Goal: Complete application form

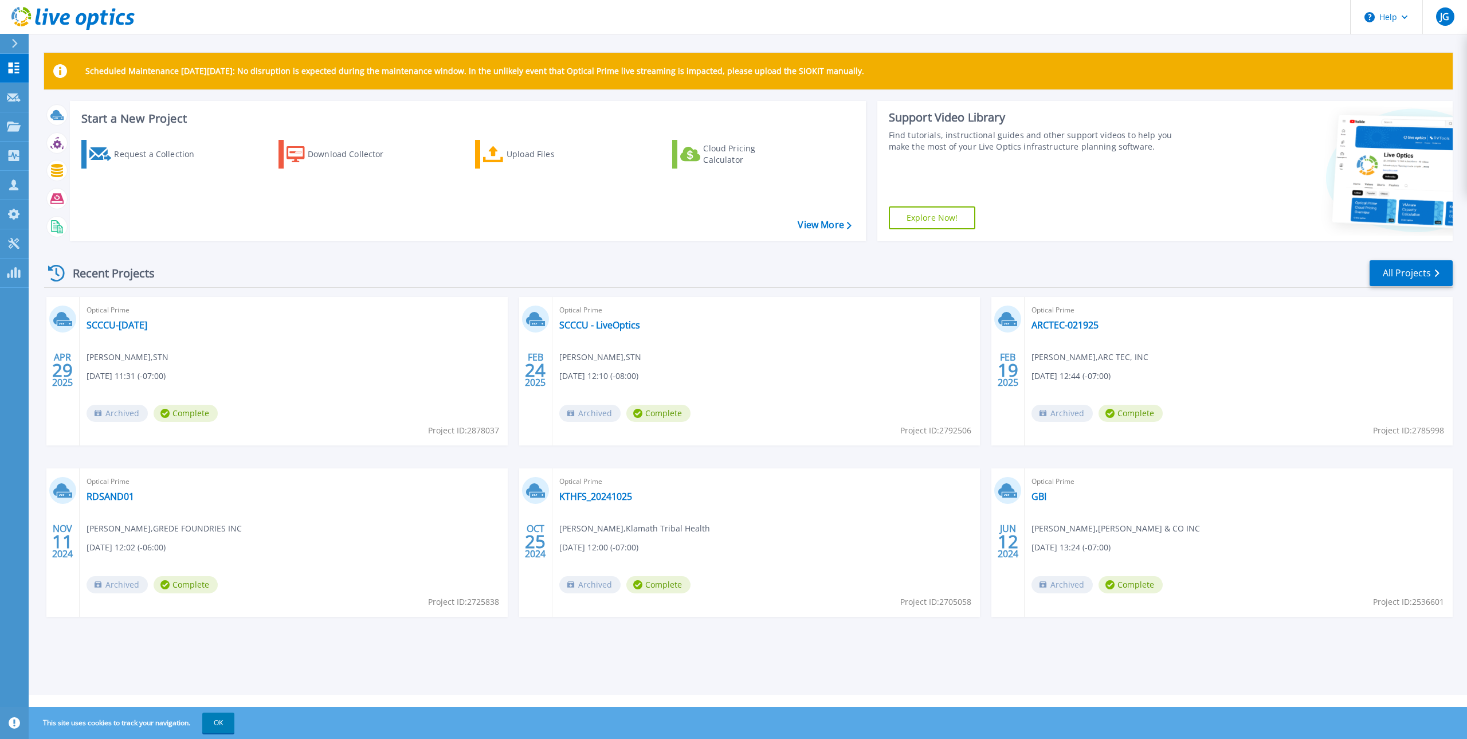
click at [434, 492] on div "Optical Prime RDSAND01 Ian Honer , GREDE FOUNDRIES INC 11/11/2024, 12:02 (-06:0…" at bounding box center [294, 542] width 428 height 148
click at [40, 98] on p "Request Capture" at bounding box center [62, 98] width 65 height 30
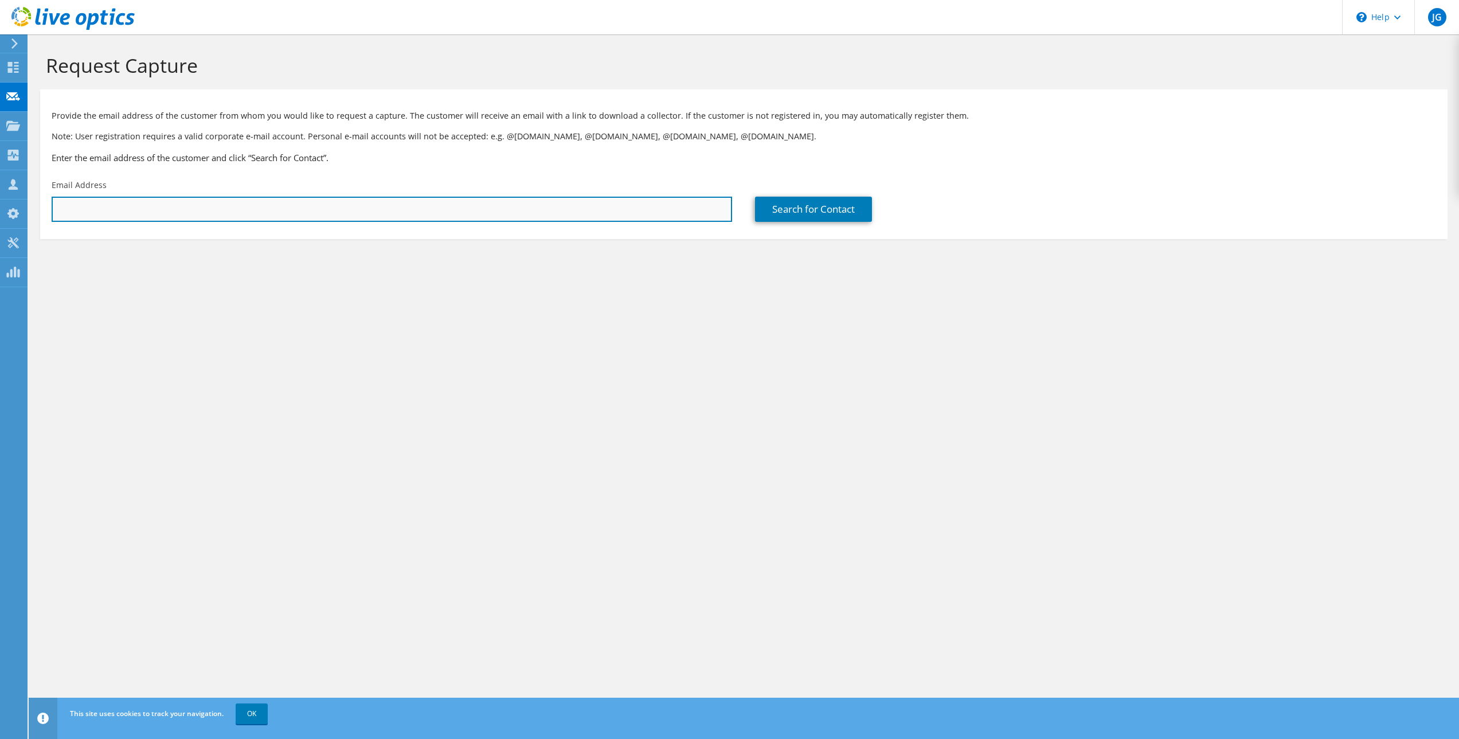
click at [374, 210] on input "text" at bounding box center [392, 209] width 680 height 25
paste input "mray@bpt3.net"
type input "mray@bpt3.net"
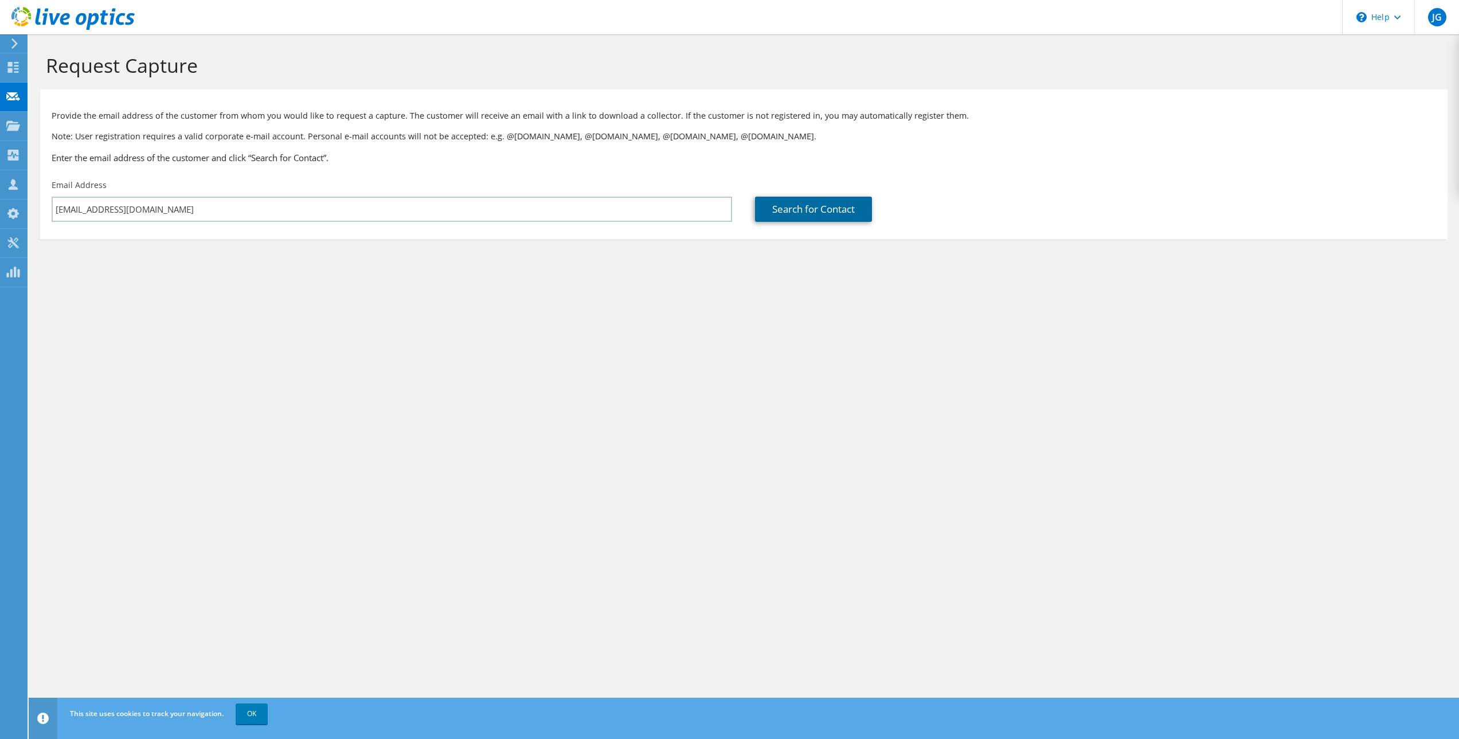
click at [820, 213] on link "Search for Contact" at bounding box center [813, 209] width 117 height 25
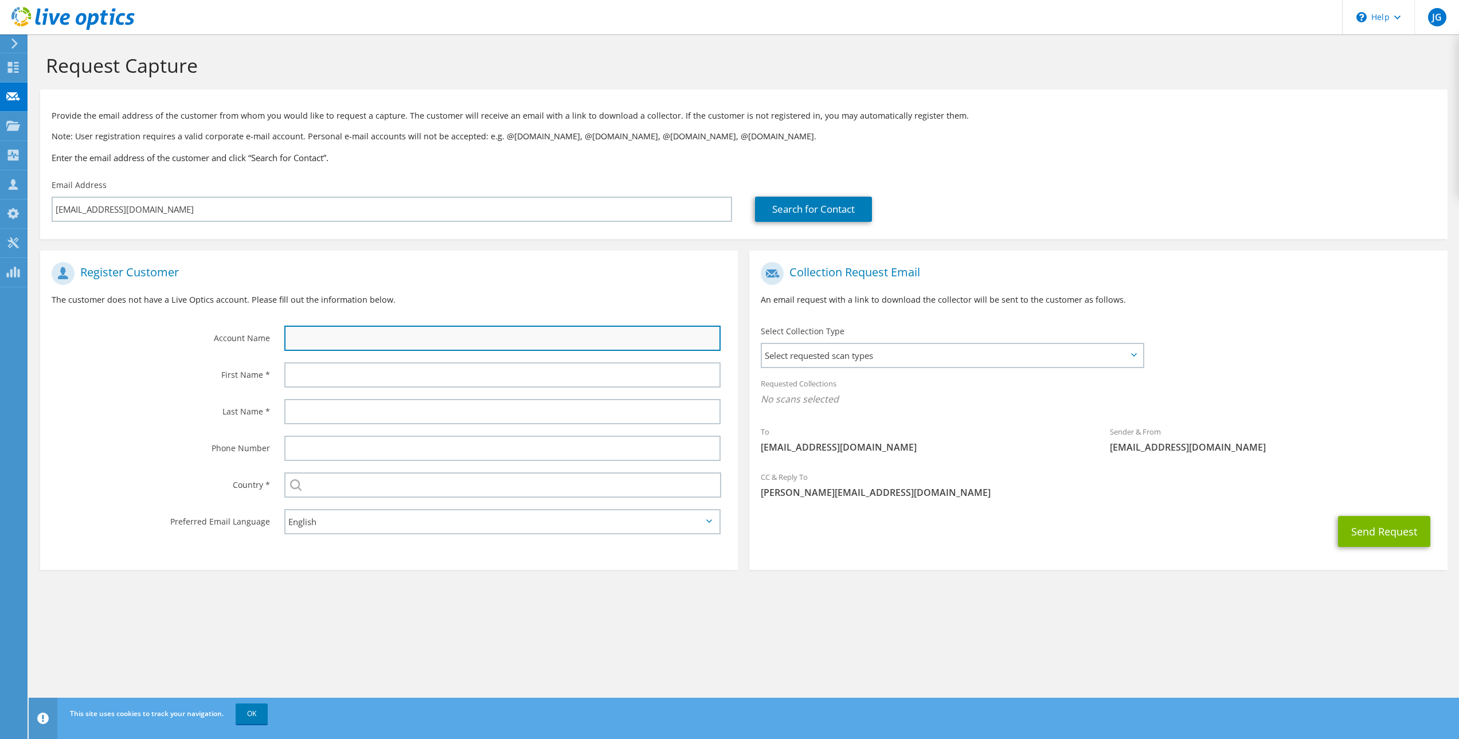
click at [330, 339] on input "text" at bounding box center [502, 338] width 437 height 25
click at [311, 338] on input "text" at bounding box center [502, 338] width 437 height 25
click at [332, 334] on input "text" at bounding box center [502, 338] width 437 height 25
paste input "Pacific Coast"
type input "Pacific Coast"
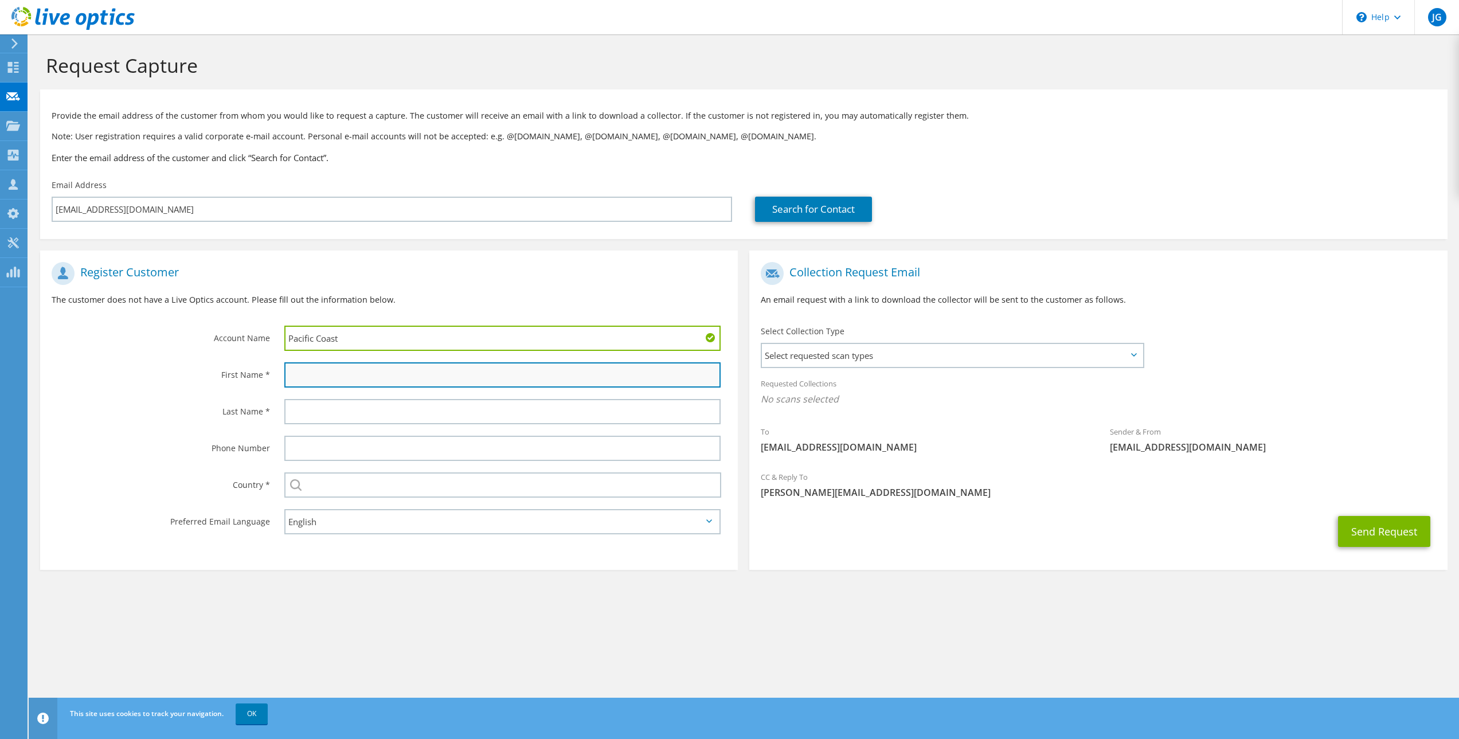
click at [334, 378] on input "text" at bounding box center [502, 374] width 437 height 25
type input "Mike"
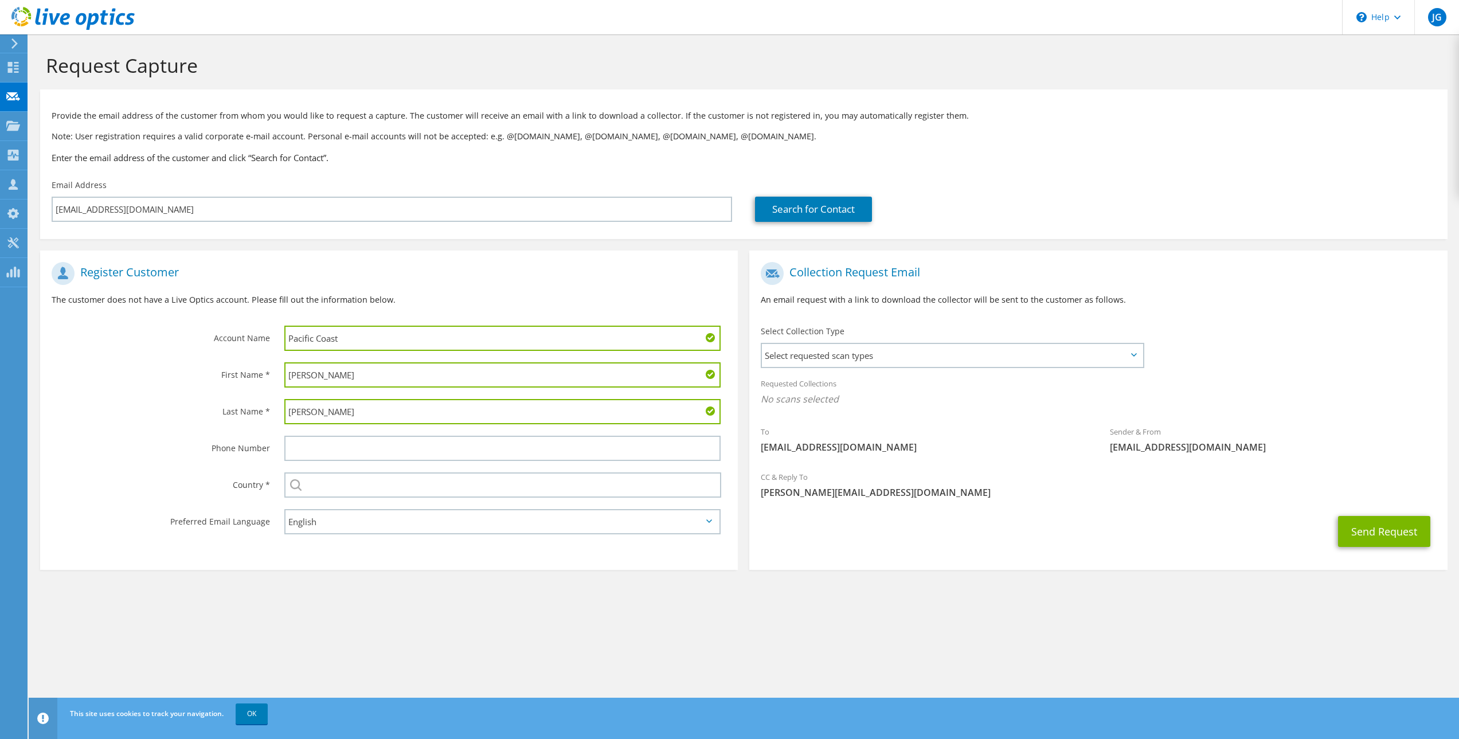
type input "Ray"
click at [330, 491] on input "text" at bounding box center [502, 484] width 437 height 25
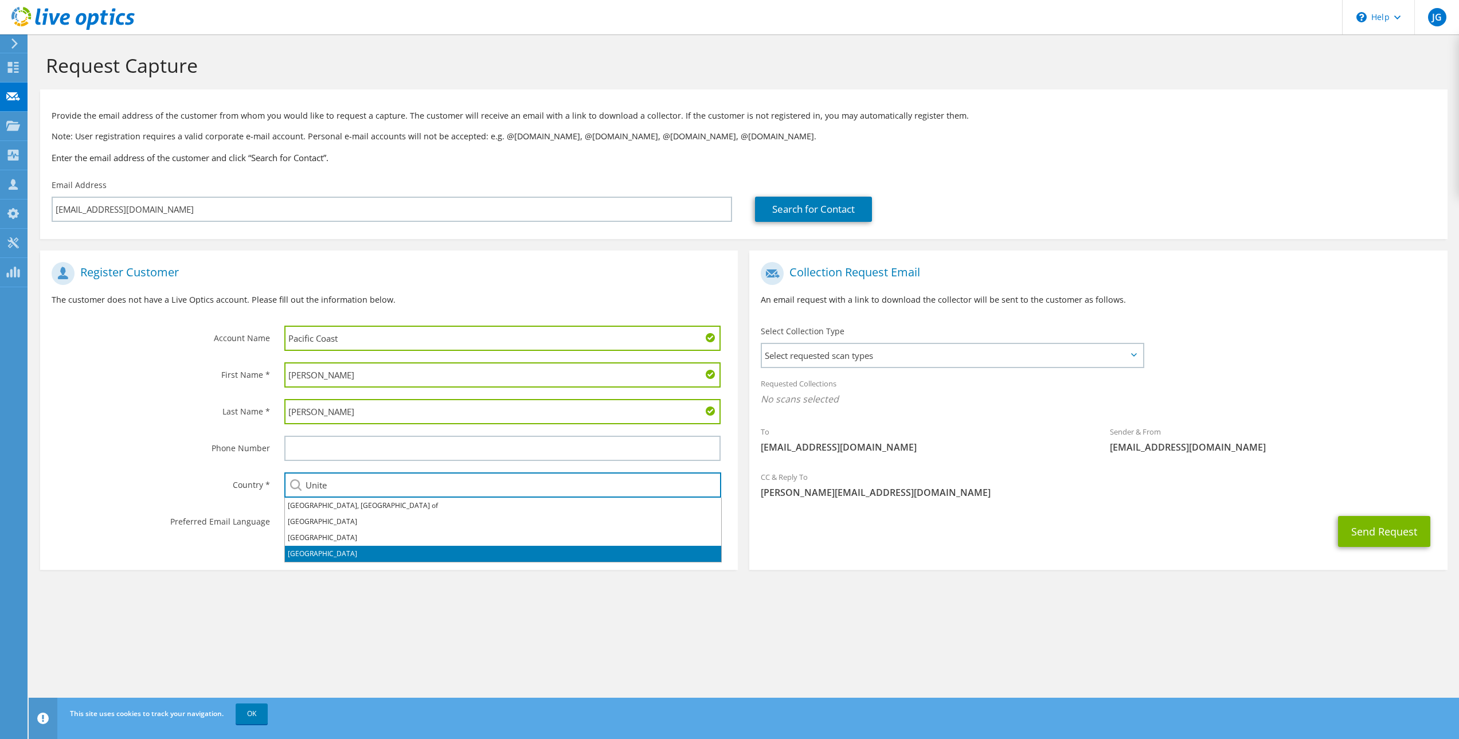
drag, startPoint x: 302, startPoint y: 554, endPoint x: 355, endPoint y: 557, distance: 52.8
click at [302, 553] on li "United States" at bounding box center [503, 554] width 436 height 16
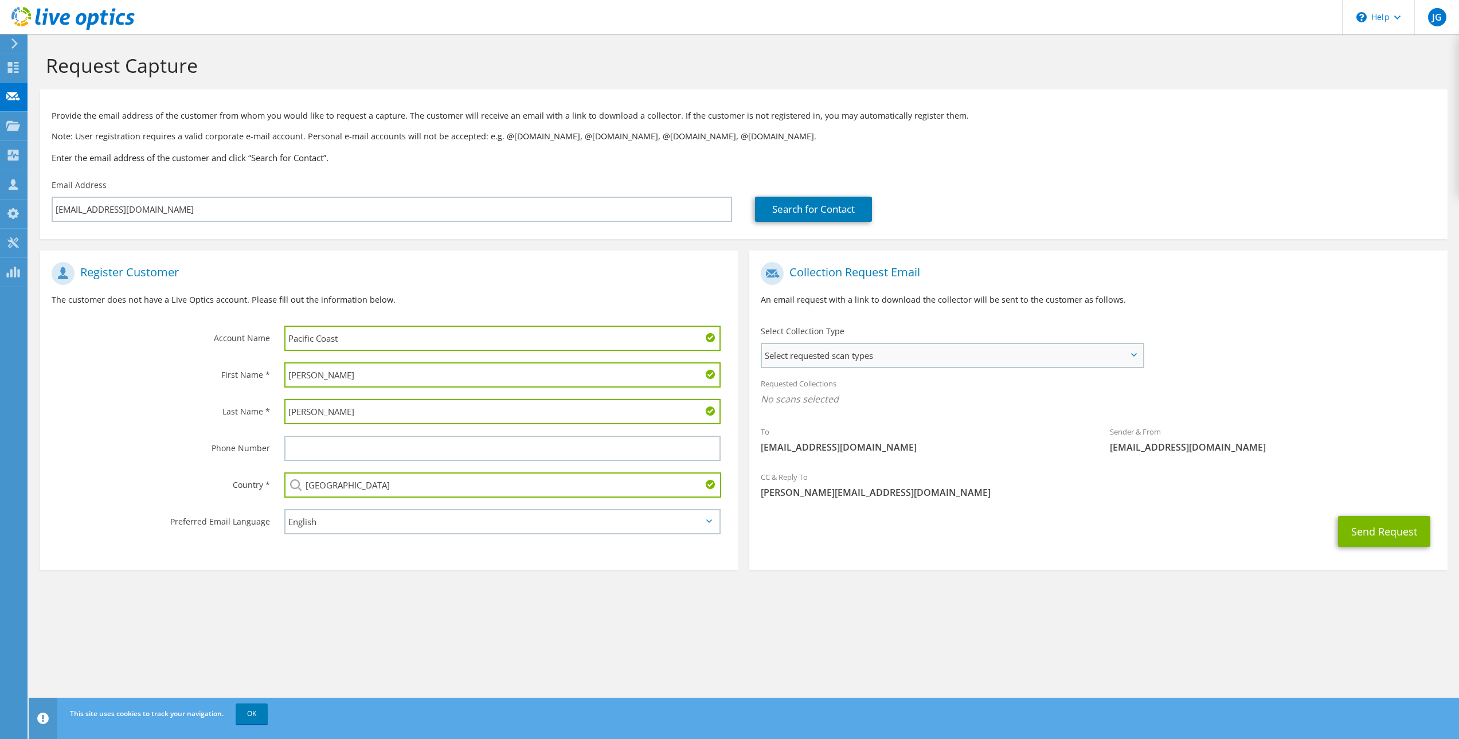
type input "United States"
click at [912, 357] on span "Select requested scan types" at bounding box center [952, 355] width 380 height 23
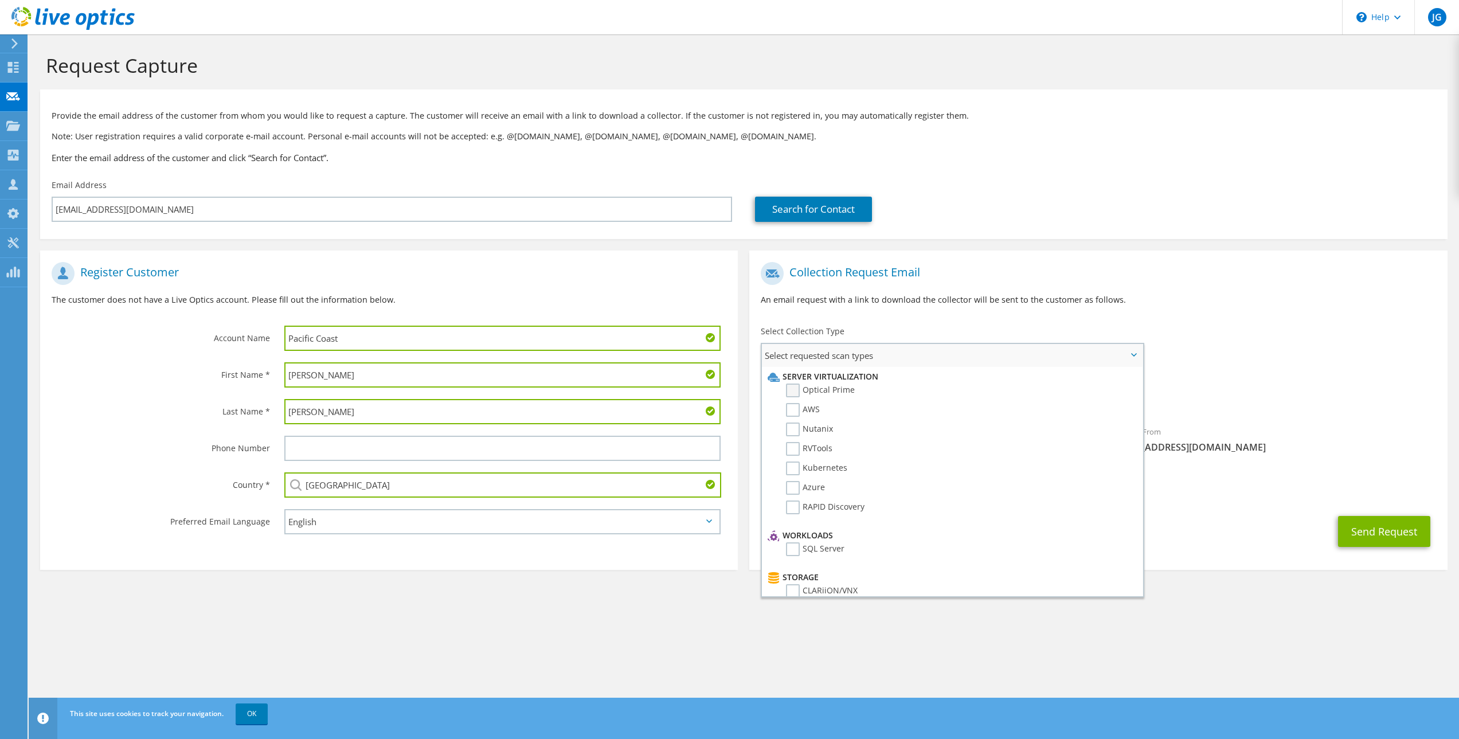
click at [796, 390] on label "Optical Prime" at bounding box center [820, 390] width 69 height 14
click at [0, 0] on input "Optical Prime" at bounding box center [0, 0] width 0 height 0
click at [792, 445] on label "RVTools" at bounding box center [809, 449] width 46 height 14
click at [0, 0] on input "RVTools" at bounding box center [0, 0] width 0 height 0
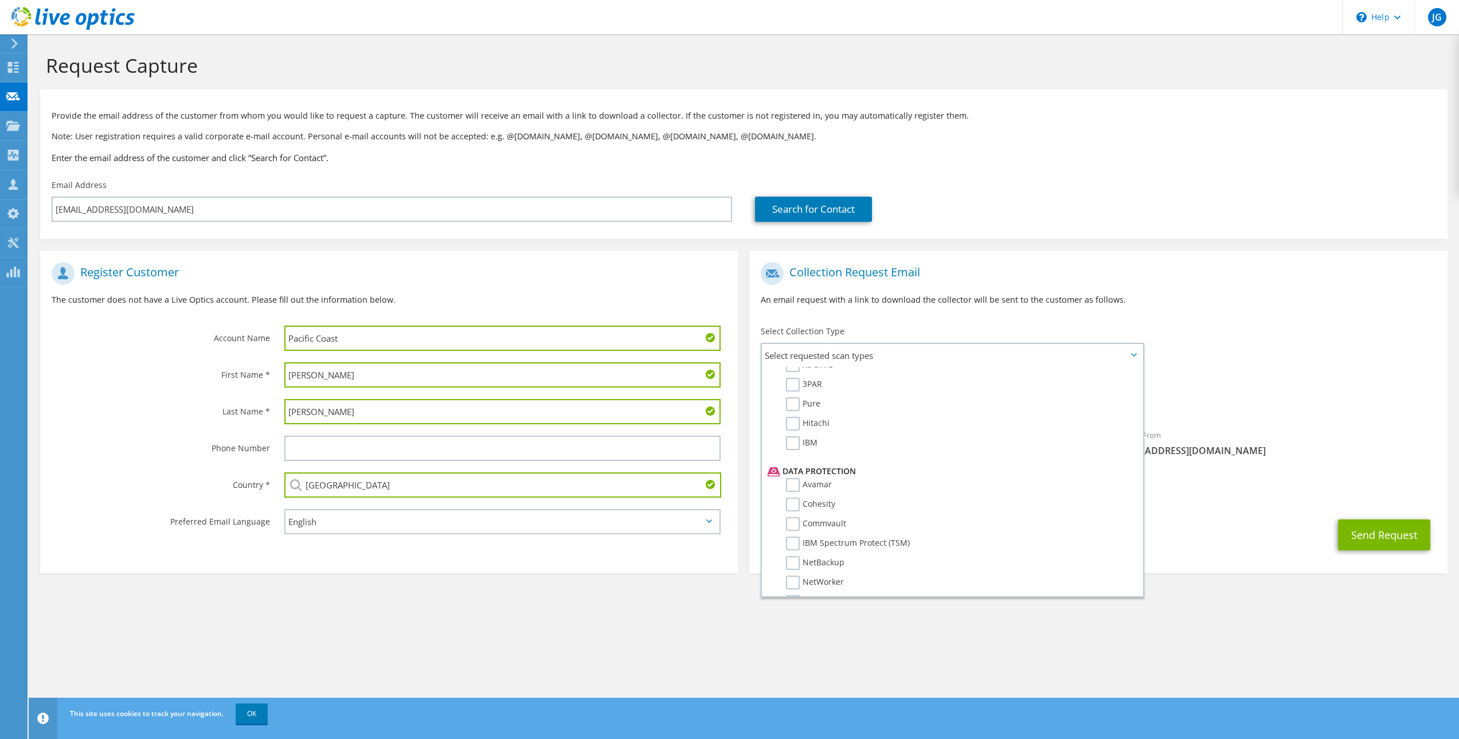
click at [1260, 554] on div "Send Request" at bounding box center [1098, 535] width 698 height 42
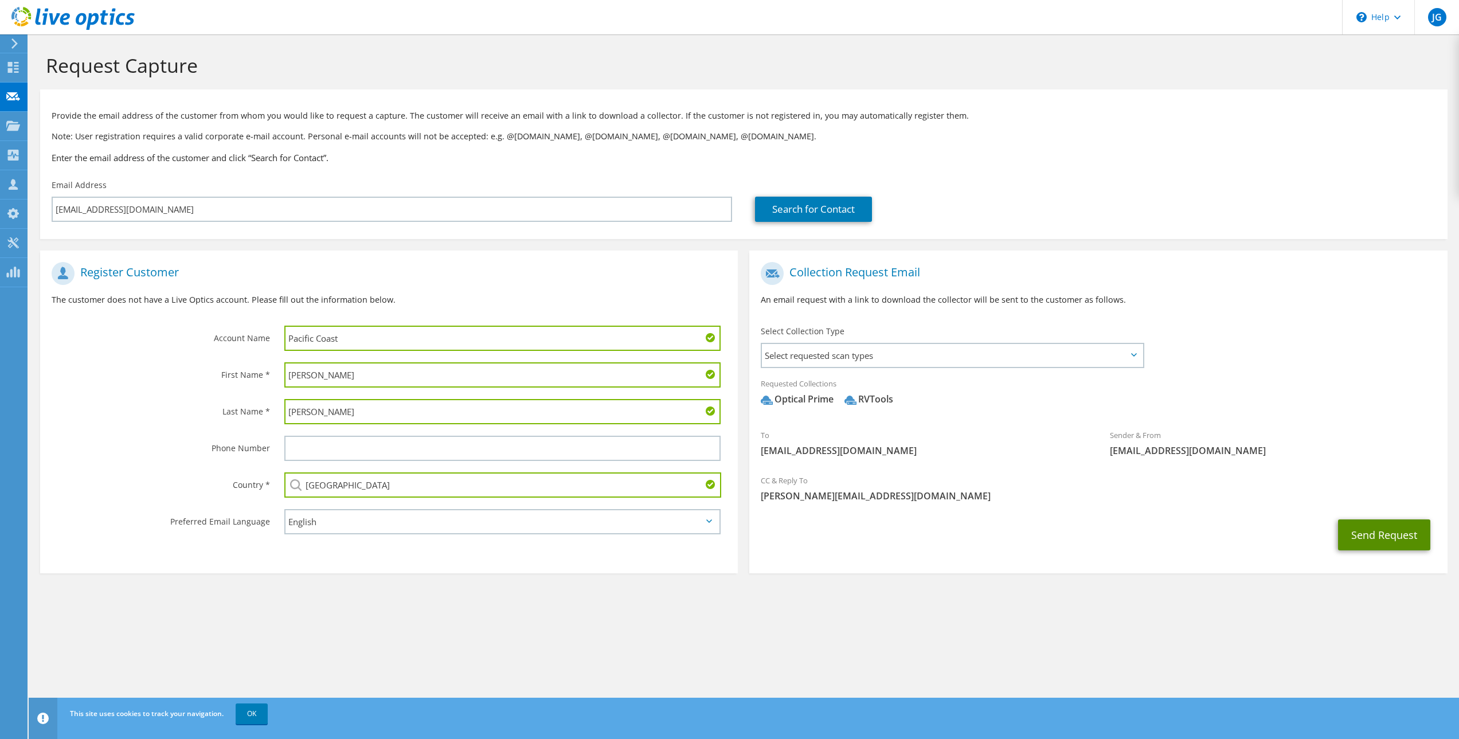
click at [1403, 538] on button "Send Request" at bounding box center [1384, 534] width 92 height 31
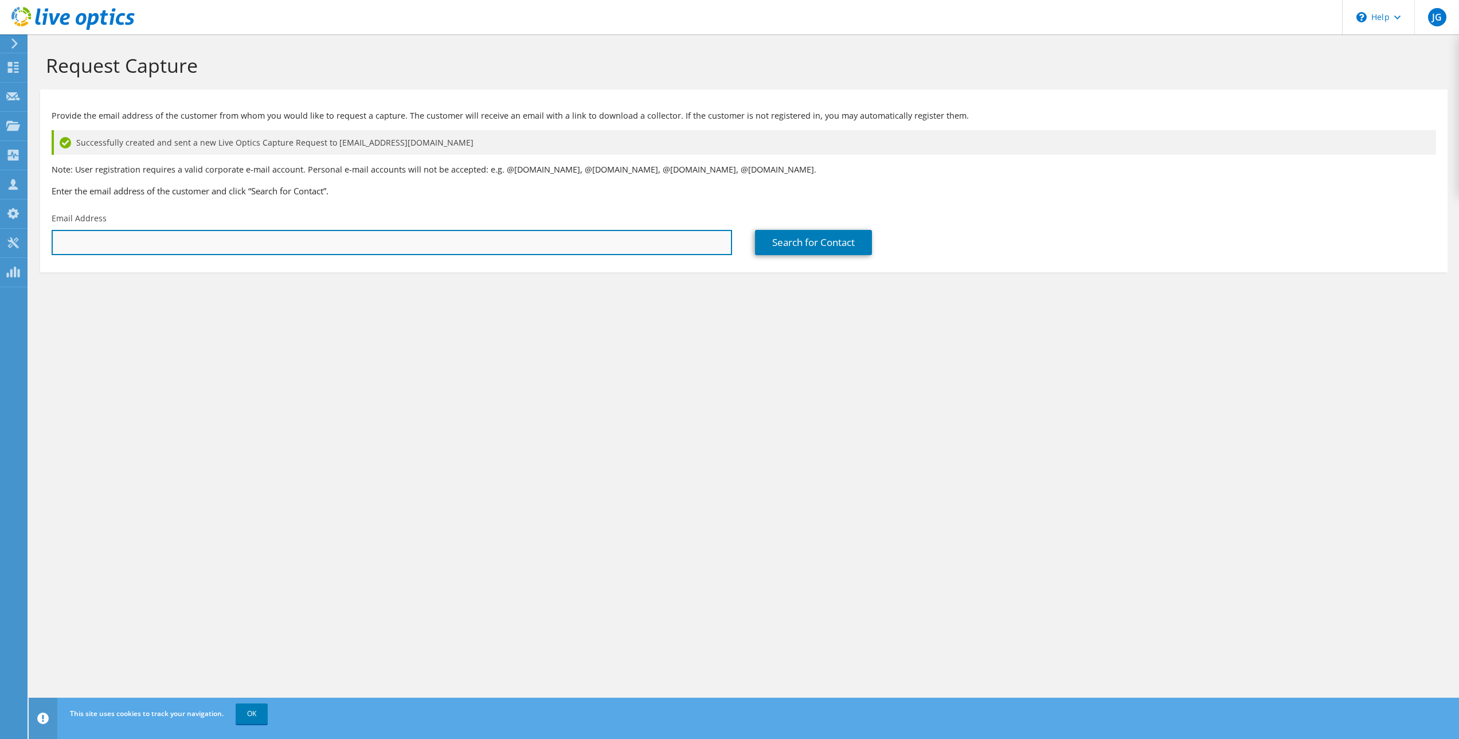
click at [118, 241] on input "text" at bounding box center [392, 242] width 680 height 25
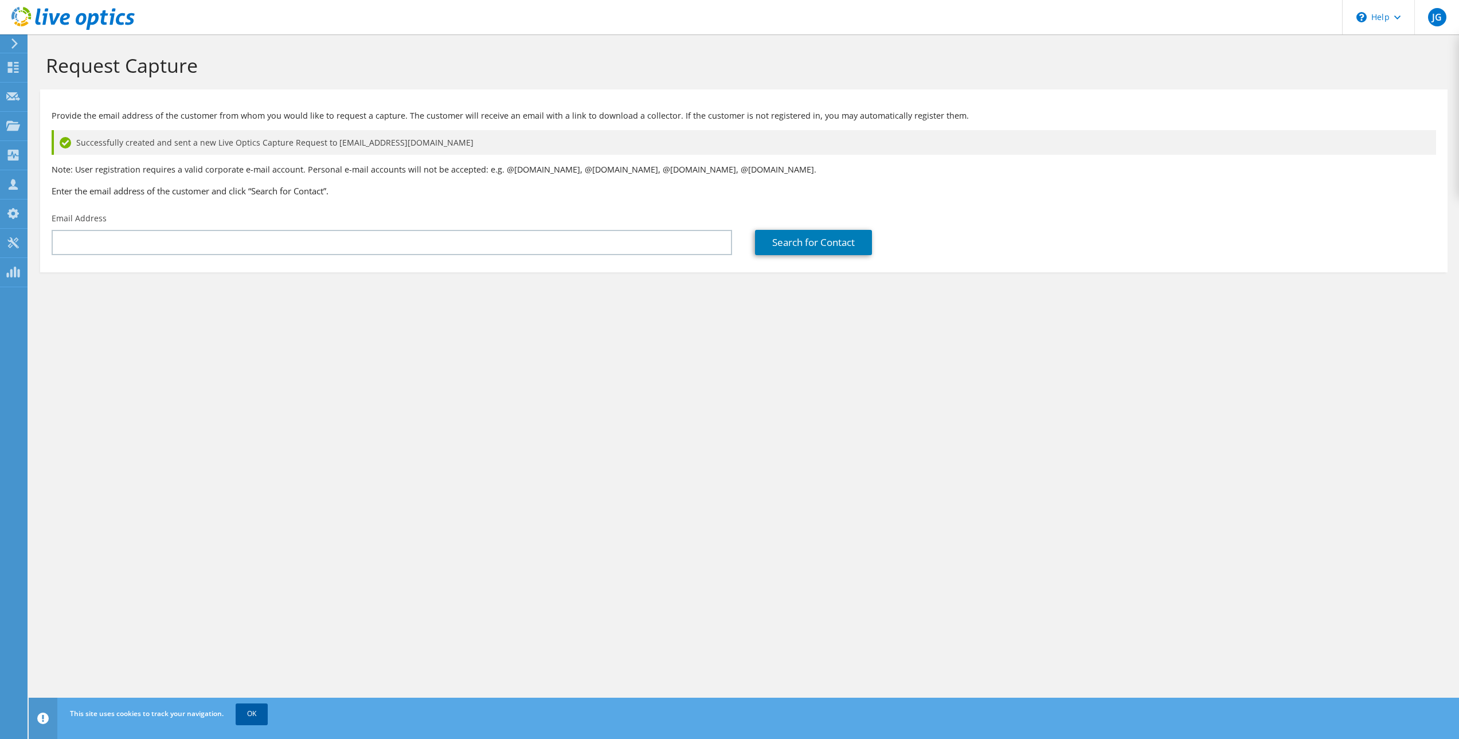
click at [252, 710] on link "OK" at bounding box center [252, 713] width 32 height 21
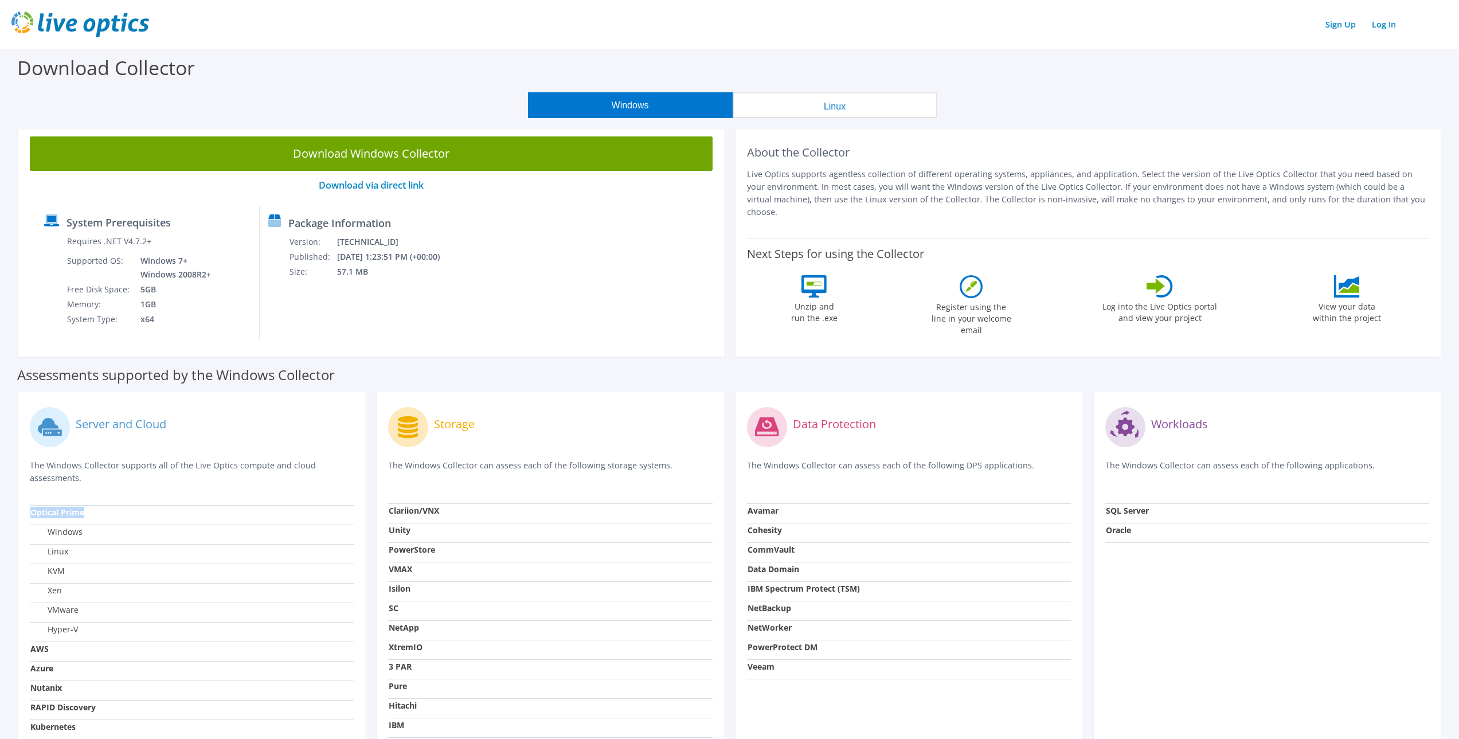
drag, startPoint x: 29, startPoint y: 512, endPoint x: 84, endPoint y: 511, distance: 54.5
click at [84, 511] on div "Server and Cloud The Windows Collector supports all of the Live Optics compute …" at bounding box center [191, 592] width 347 height 401
drag, startPoint x: 84, startPoint y: 609, endPoint x: 45, endPoint y: 609, distance: 39.6
click at [45, 609] on td "VMware" at bounding box center [192, 612] width 324 height 19
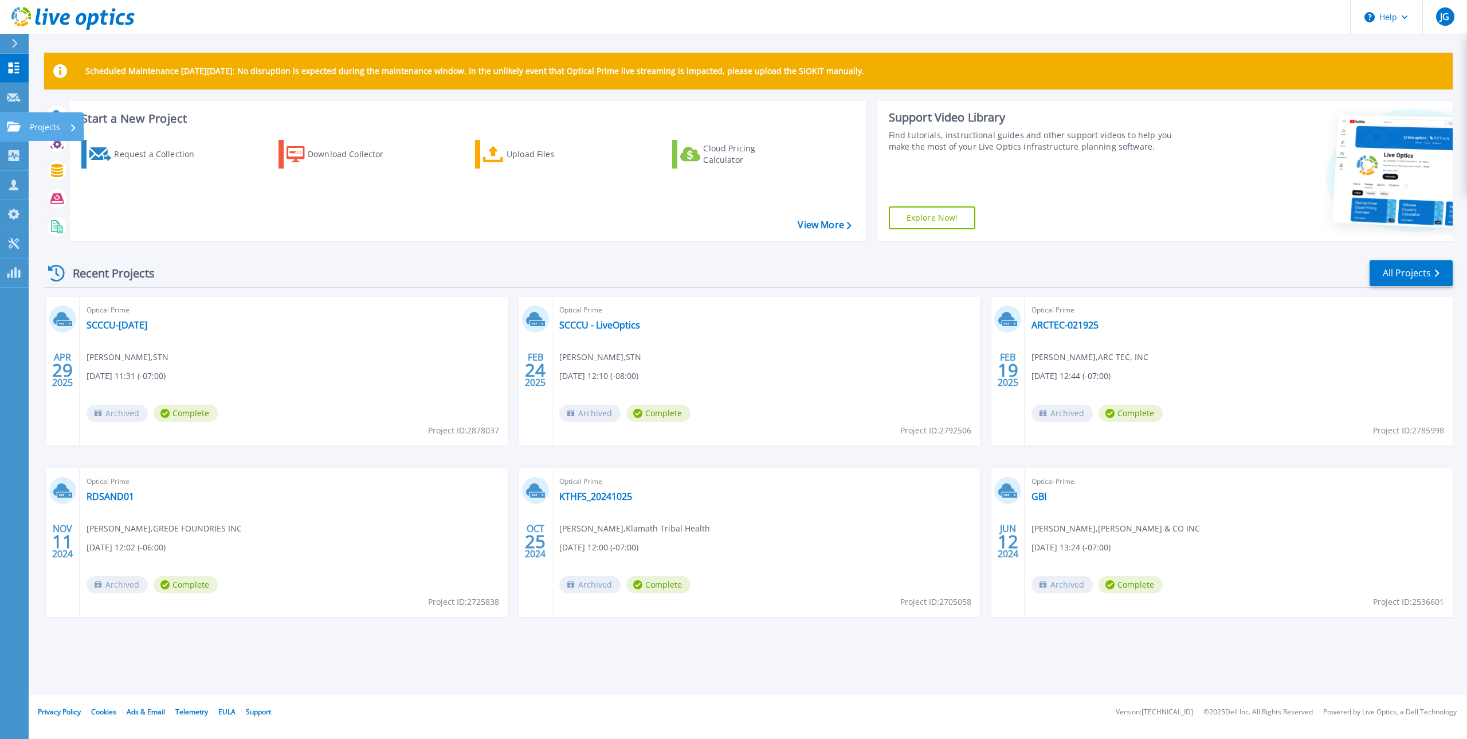
click at [26, 127] on link "Projects Projects" at bounding box center [14, 126] width 29 height 29
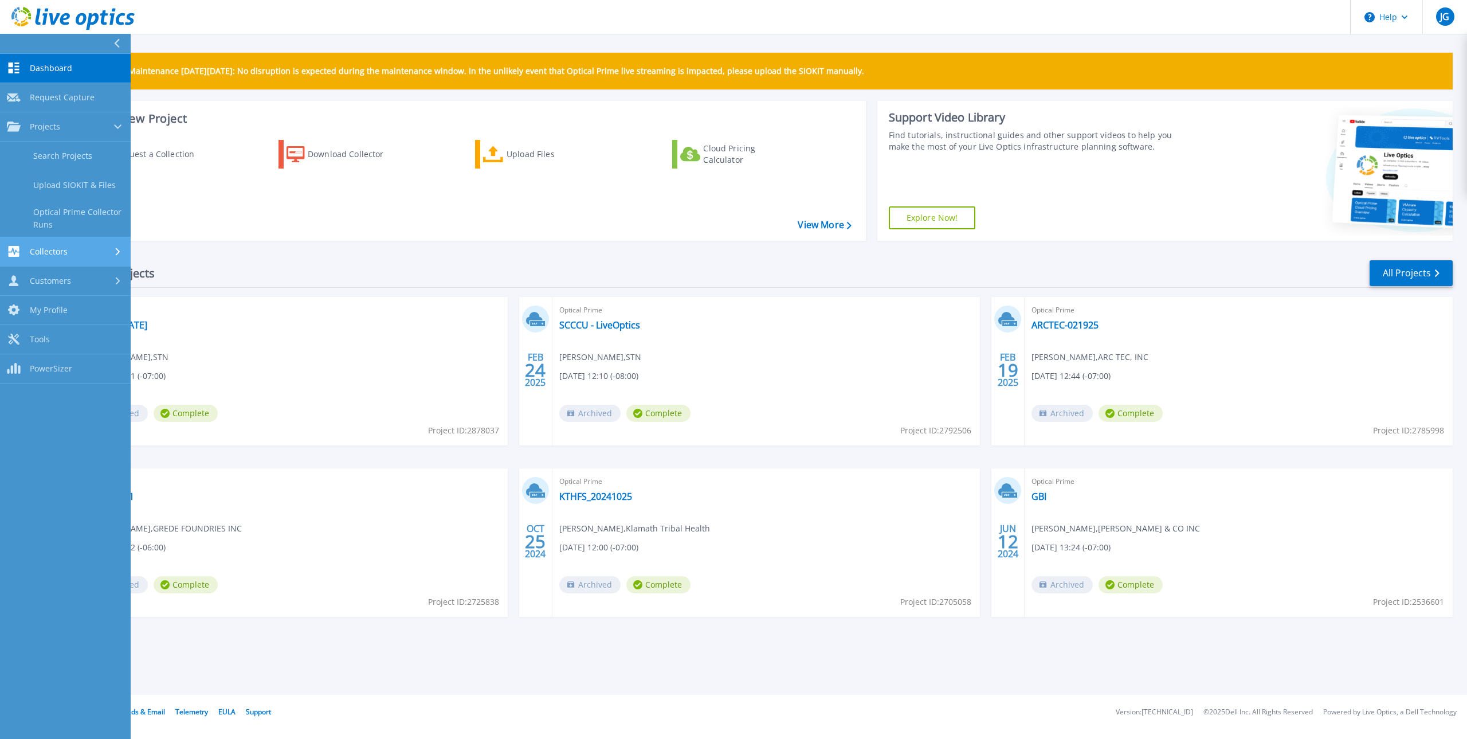
click at [52, 252] on span "Collectors" at bounding box center [49, 251] width 38 height 10
click at [44, 242] on span "Customers" at bounding box center [50, 244] width 41 height 10
click at [73, 248] on link "Search & Manage Users" at bounding box center [65, 247] width 131 height 37
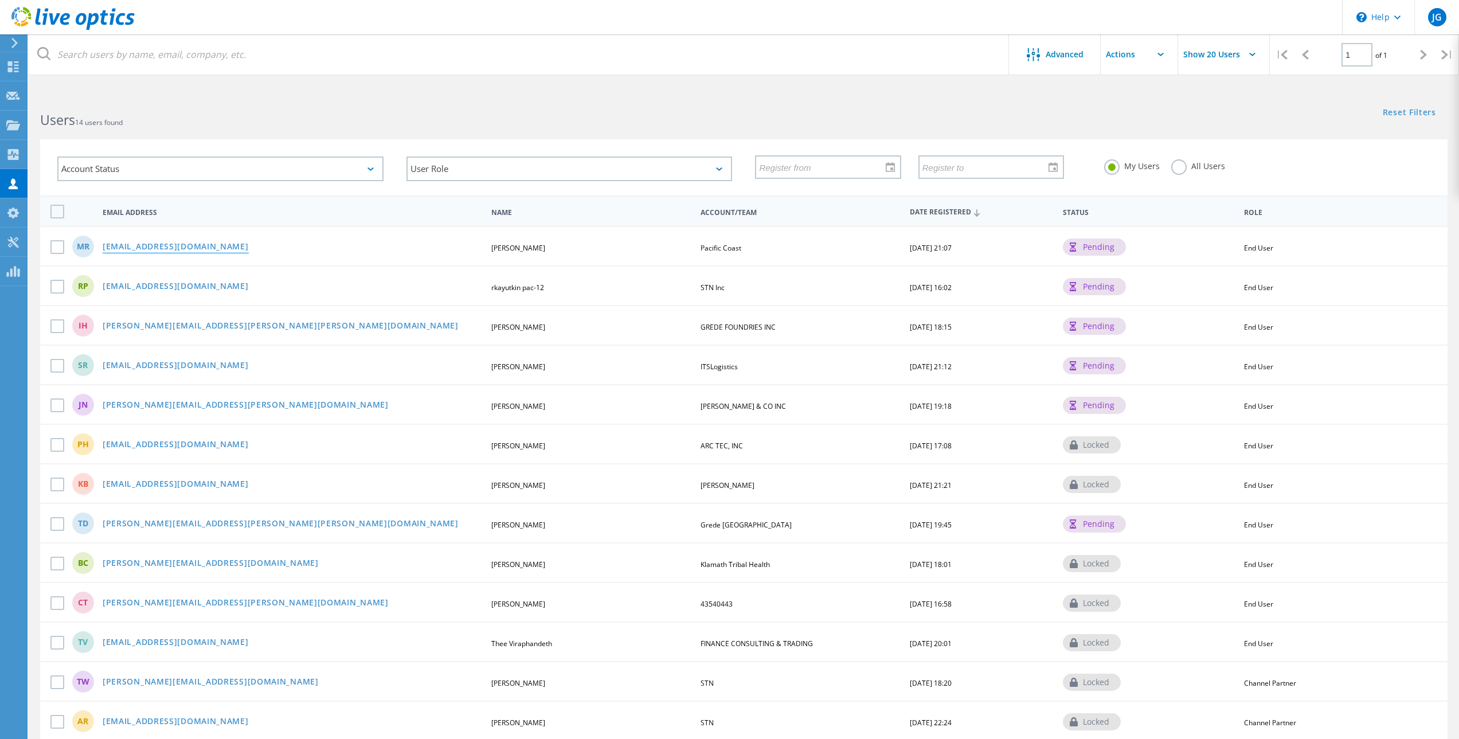
click at [132, 245] on link "[EMAIL_ADDRESS][DOMAIN_NAME]" at bounding box center [176, 247] width 146 height 10
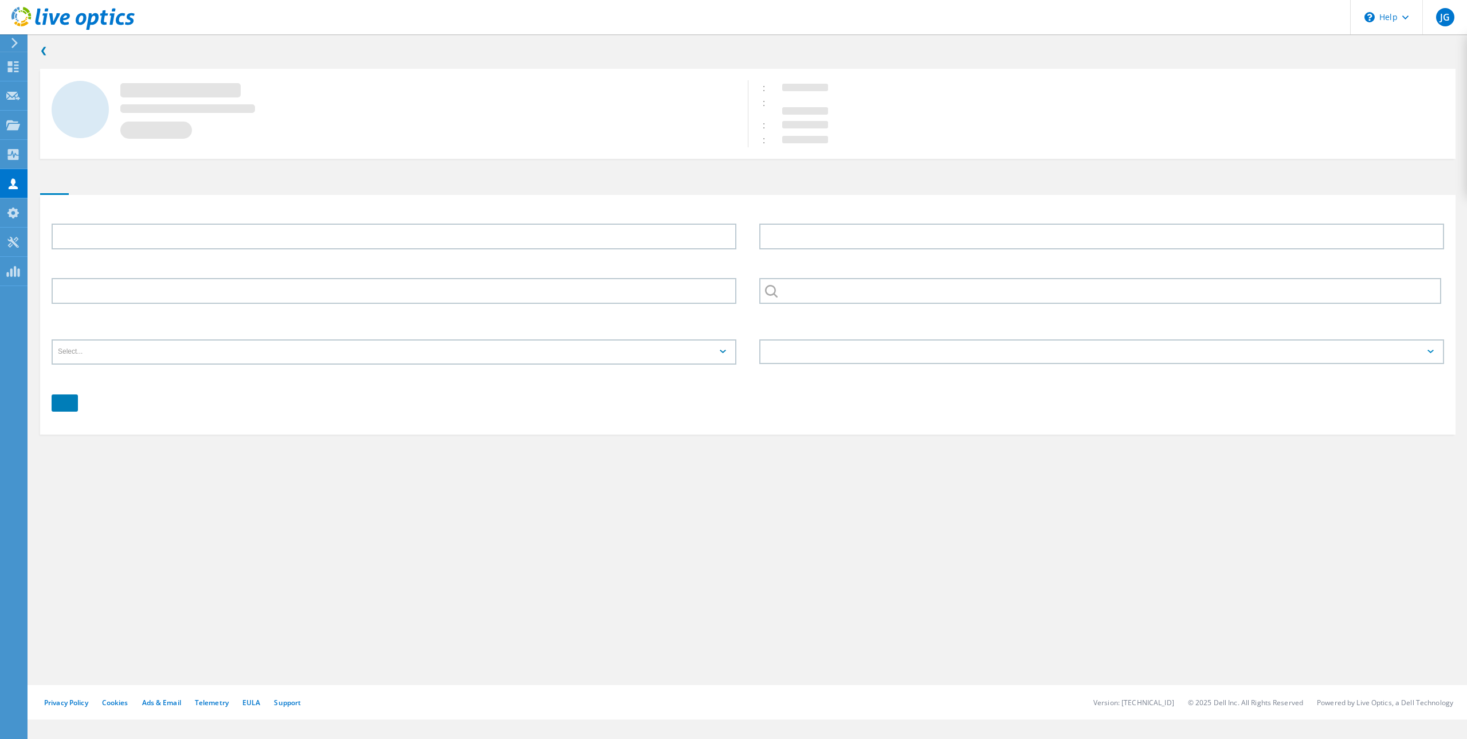
type input "[PERSON_NAME]"
type input "Pacific Coast"
type input "English"
